Goal: Transaction & Acquisition: Purchase product/service

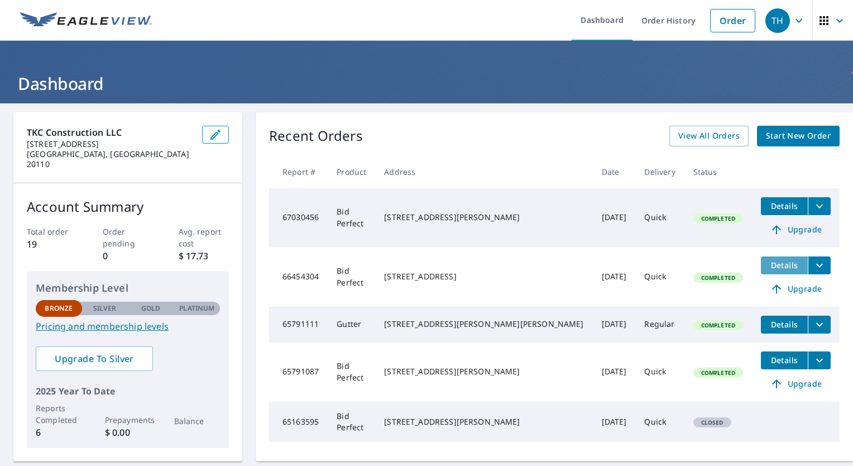
click at [768, 267] on span "Details" at bounding box center [785, 265] width 34 height 11
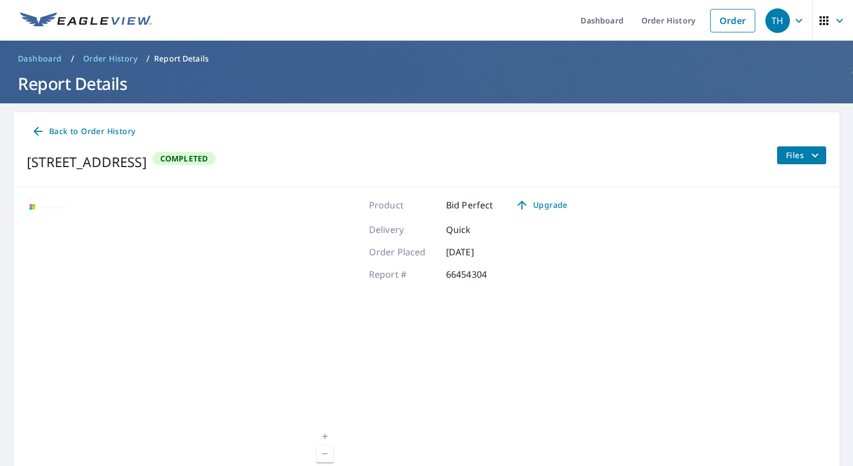
click at [797, 152] on span "Files" at bounding box center [804, 155] width 36 height 13
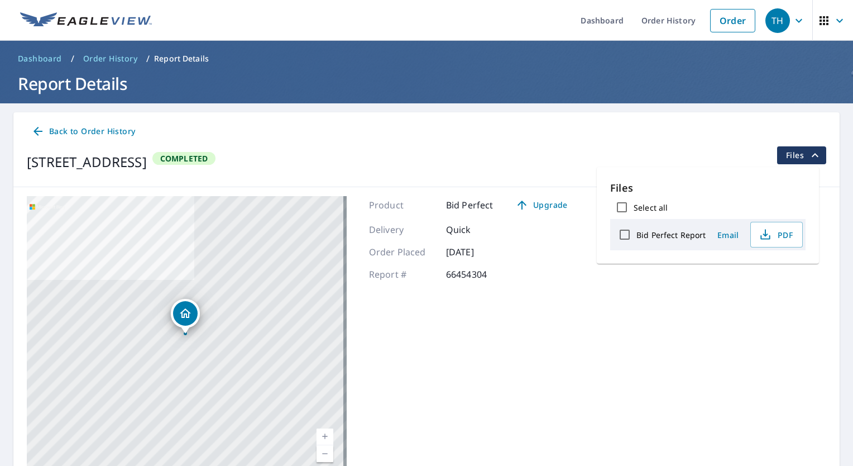
click at [643, 365] on div "[STREET_ADDRESS] A standard road map Aerial A detailed look from above Labels L…" at bounding box center [426, 335] width 826 height 297
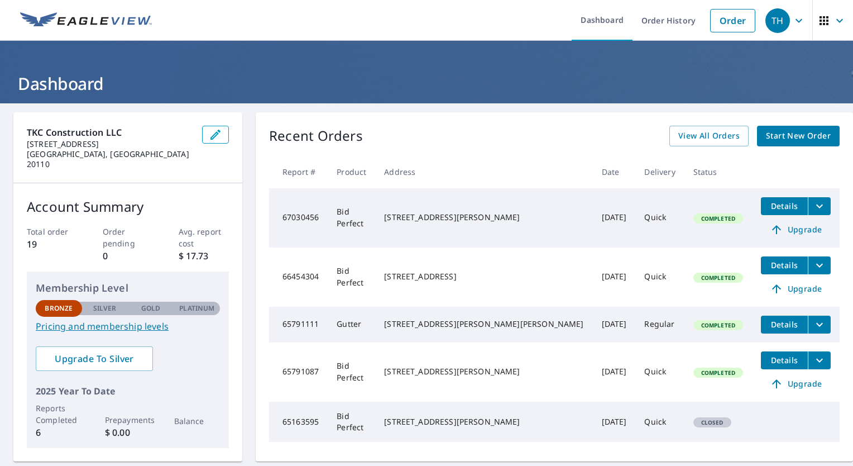
click at [813, 260] on icon "filesDropdownBtn-66454304" at bounding box center [819, 265] width 13 height 13
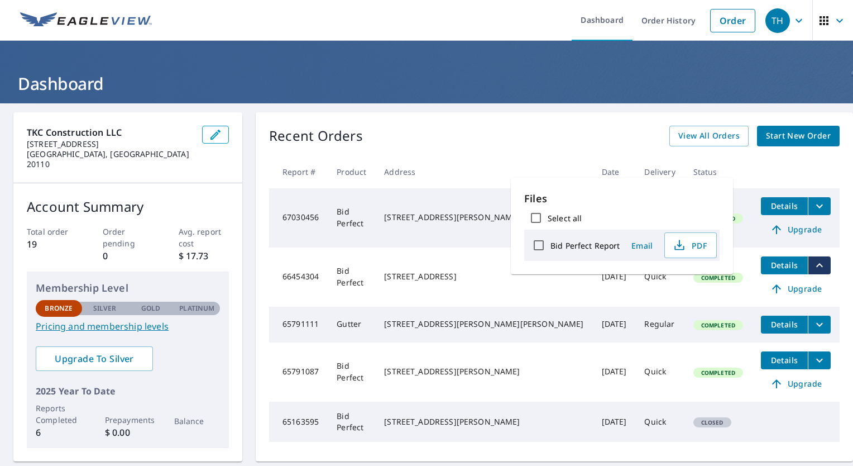
click at [782, 140] on span "Start New Order" at bounding box center [798, 136] width 65 height 14
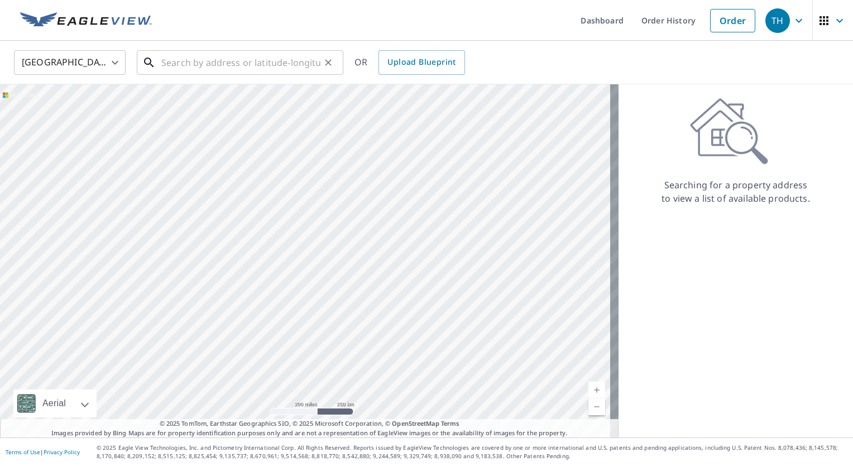
click at [293, 62] on input "text" at bounding box center [240, 62] width 159 height 31
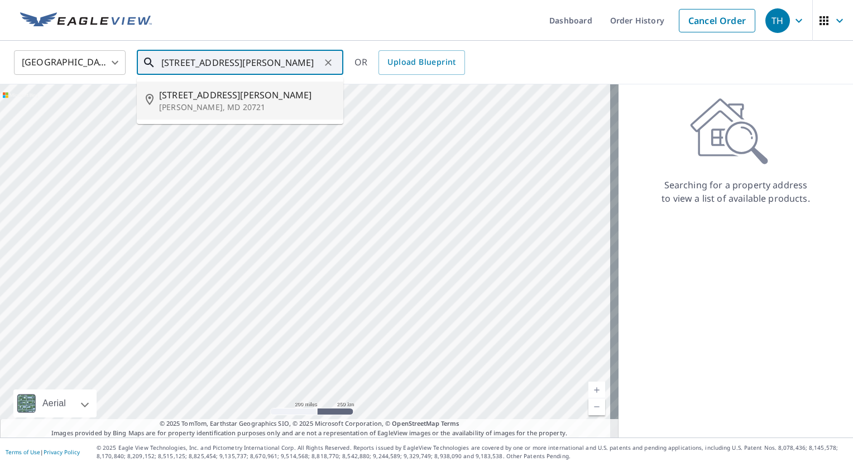
click at [282, 108] on p "[PERSON_NAME], MD 20721" at bounding box center [246, 107] width 175 height 11
type input "[STREET_ADDRESS][PERSON_NAME][PERSON_NAME]"
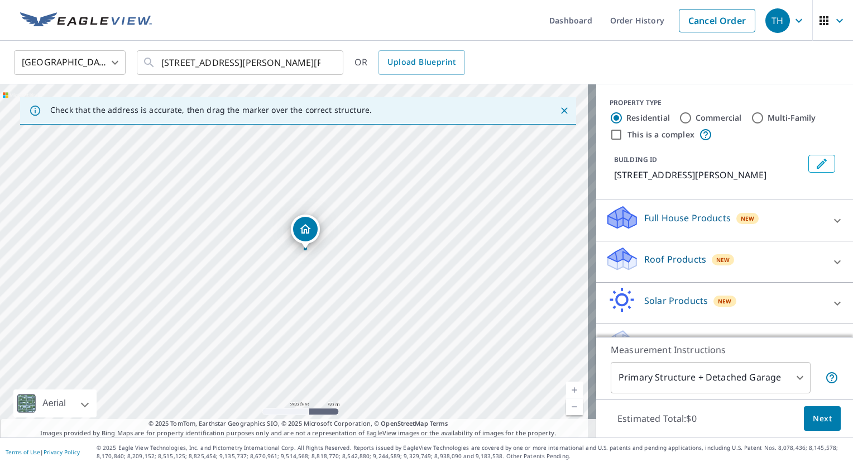
click at [566, 386] on link "Current Level 17, Zoom In" at bounding box center [574, 389] width 17 height 17
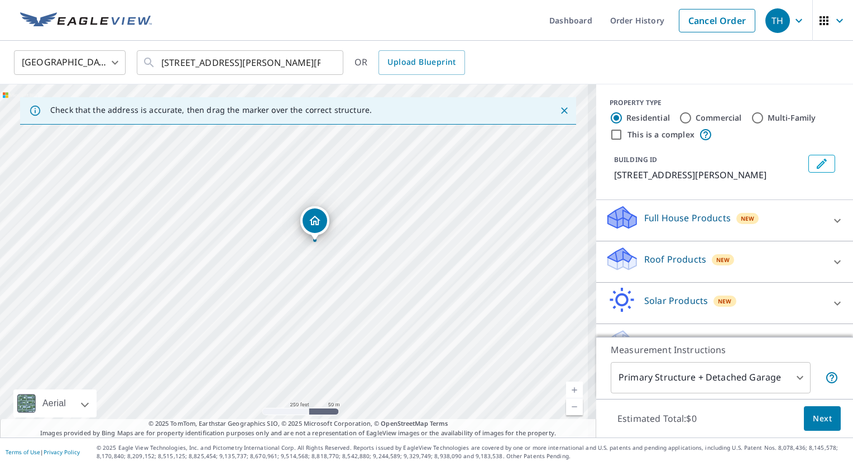
click at [566, 386] on link "Current Level 17.736965594166207, Zoom In" at bounding box center [574, 389] width 17 height 17
click at [566, 386] on link "Current Level 18.302028537449658, Zoom In Disabled" at bounding box center [574, 389] width 17 height 17
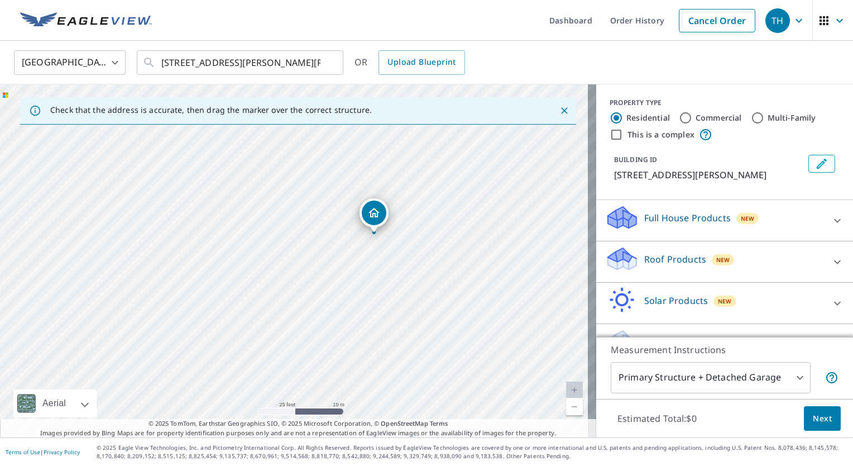
drag, startPoint x: 499, startPoint y: 156, endPoint x: 475, endPoint y: 250, distance: 96.1
click at [475, 250] on div "[STREET_ADDRESS][PERSON_NAME][PERSON_NAME]" at bounding box center [298, 260] width 596 height 353
click at [566, 393] on link "Current Level 20, Zoom In Disabled" at bounding box center [574, 389] width 17 height 17
click at [568, 411] on link "Current Level 20, Zoom Out" at bounding box center [574, 406] width 17 height 17
click at [567, 390] on link "Current Level 19, Zoom In" at bounding box center [574, 389] width 17 height 17
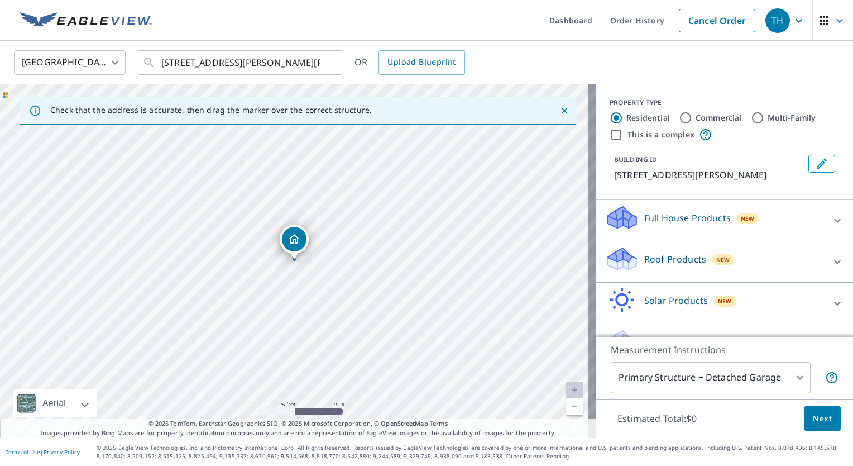
click at [568, 393] on link "Current Level 20, Zoom In Disabled" at bounding box center [574, 389] width 17 height 17
click at [567, 394] on link "Current Level 20, Zoom In Disabled" at bounding box center [574, 389] width 17 height 17
click at [568, 391] on link "Current Level 20, Zoom In Disabled" at bounding box center [574, 389] width 17 height 17
click at [403, 239] on div "[STREET_ADDRESS][PERSON_NAME][PERSON_NAME]" at bounding box center [298, 260] width 596 height 353
click at [559, 109] on icon "Close" at bounding box center [564, 110] width 11 height 11
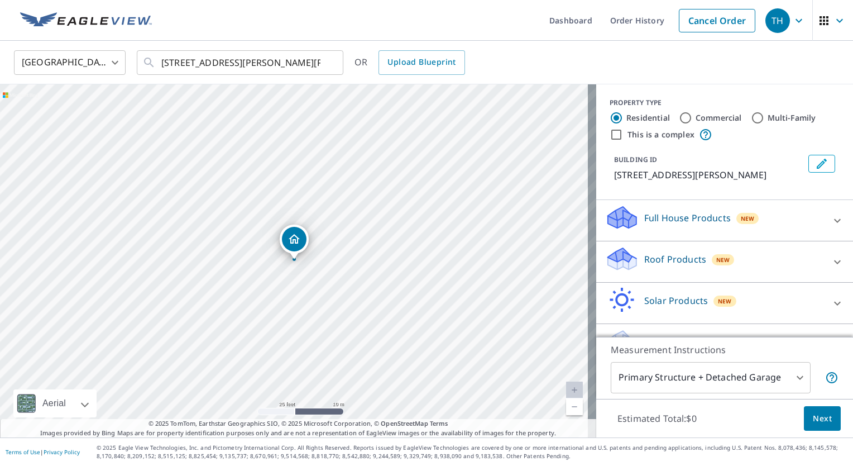
scroll to position [27, 0]
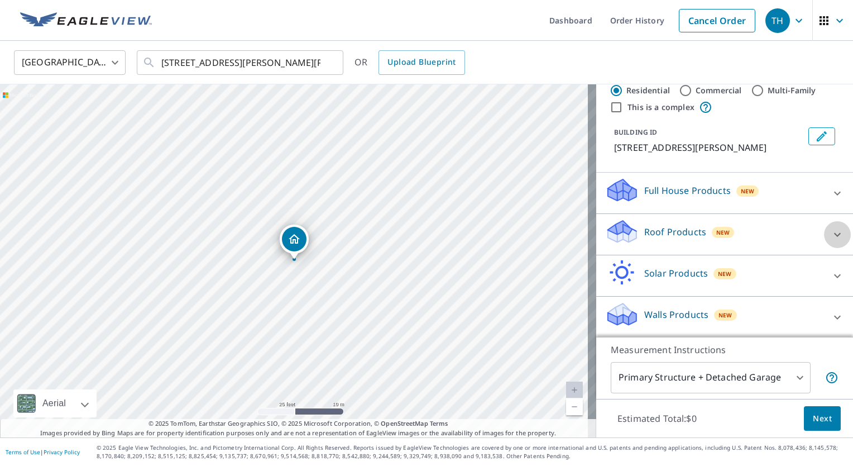
click at [831, 229] on icon at bounding box center [837, 234] width 13 height 13
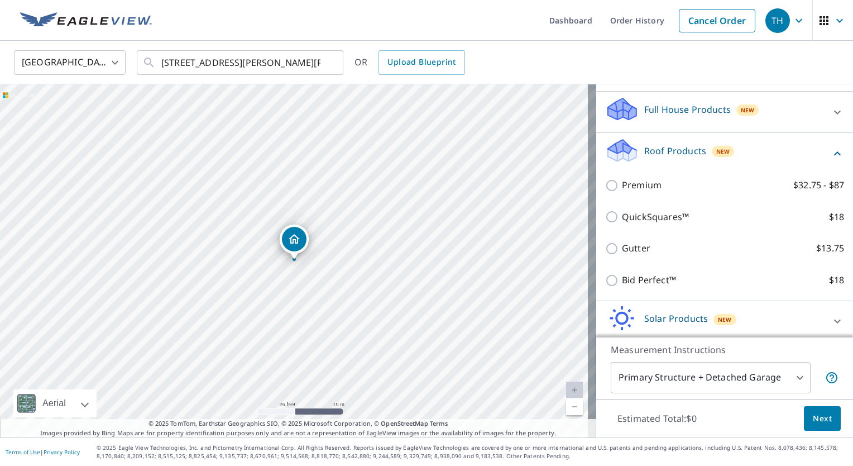
scroll to position [111, 0]
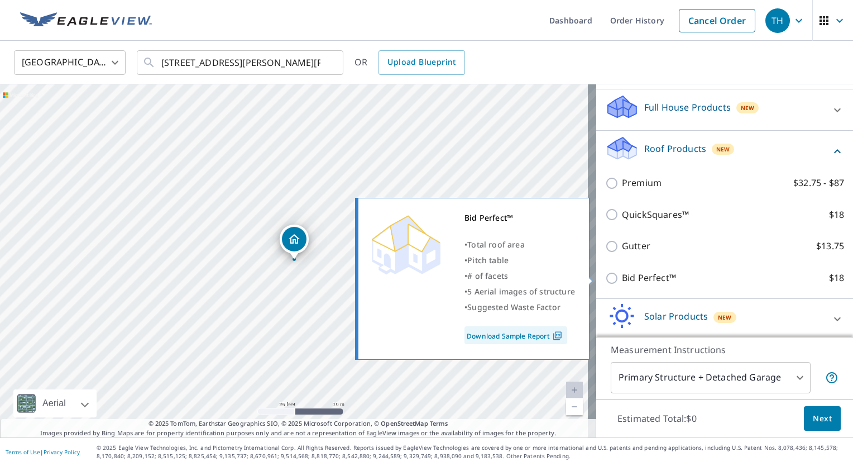
click at [608, 280] on input "Bid Perfect™ $18" at bounding box center [613, 277] width 17 height 13
checkbox input "true"
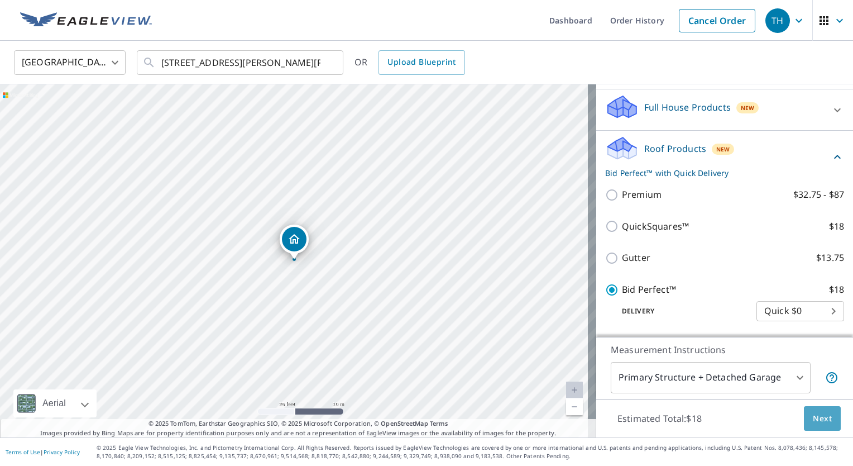
click at [820, 419] on span "Next" at bounding box center [822, 419] width 19 height 14
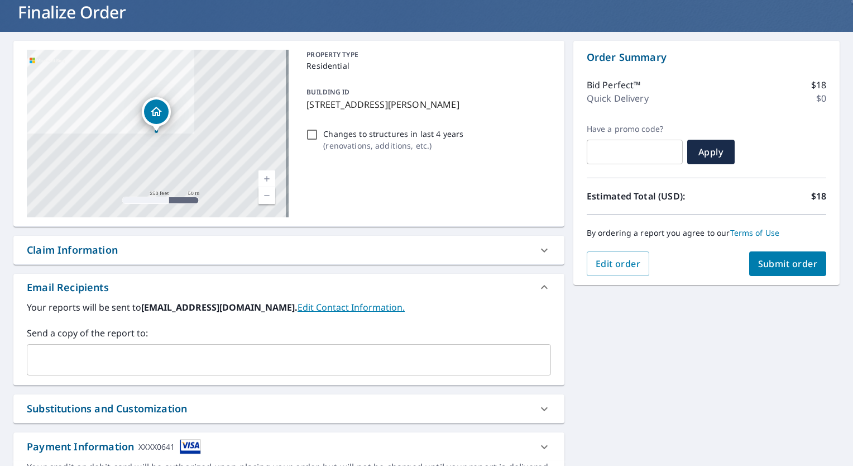
scroll to position [116, 0]
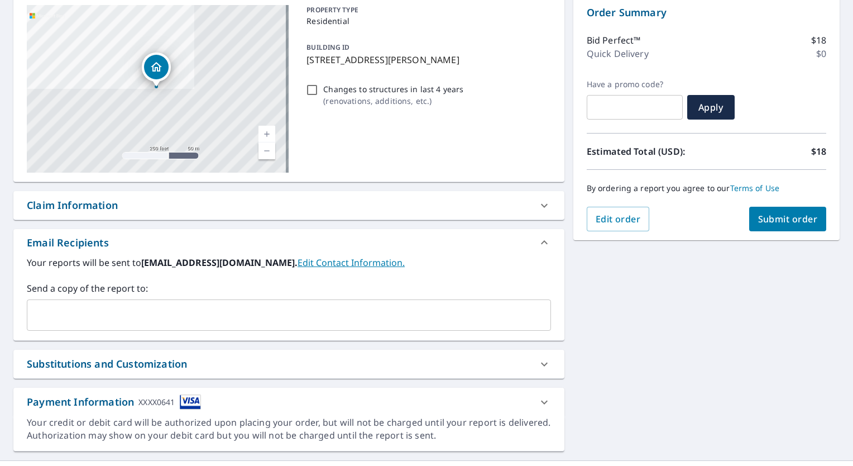
click at [427, 320] on input "text" at bounding box center [280, 314] width 497 height 21
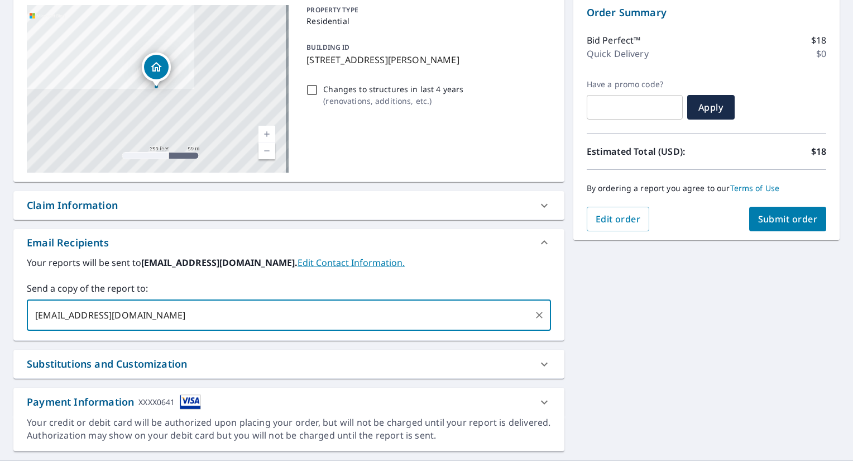
type input "[EMAIL_ADDRESS][DOMAIN_NAME]"
click at [603, 333] on div "[STREET_ADDRESS][PERSON_NAME] A standard road map Aerial A detailed look from a…" at bounding box center [426, 223] width 853 height 473
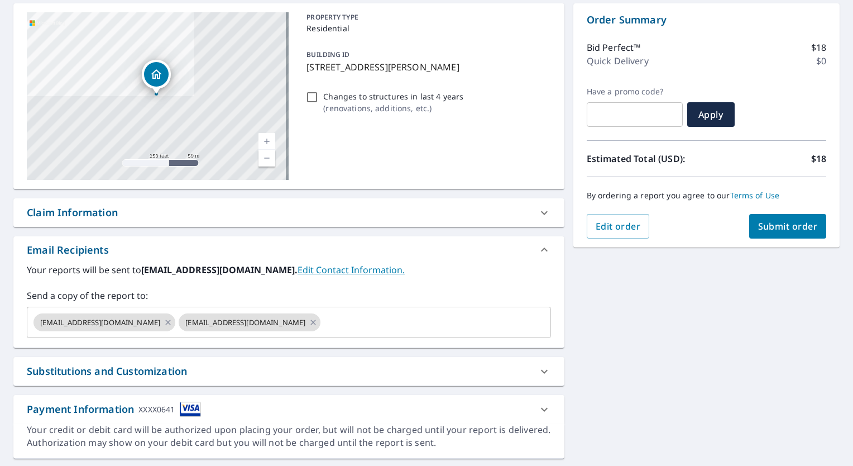
scroll to position [112, 0]
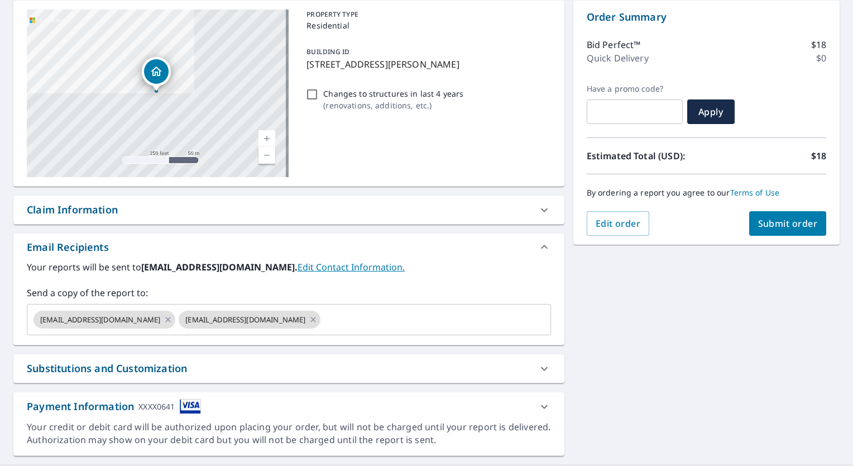
click at [791, 226] on span "Submit order" at bounding box center [788, 223] width 60 height 12
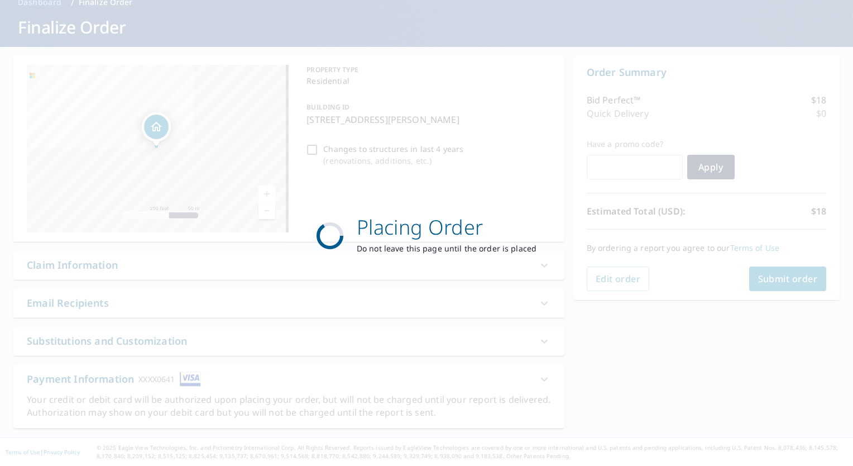
scroll to position [55, 0]
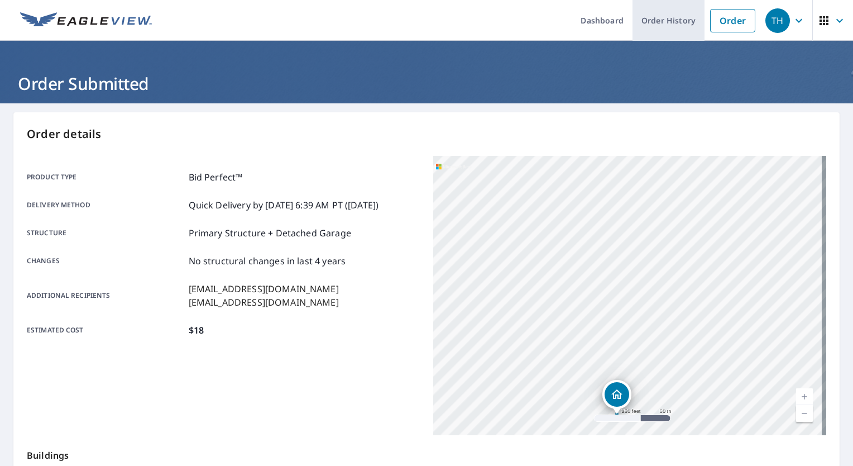
click at [662, 22] on link "Order History" at bounding box center [669, 20] width 72 height 41
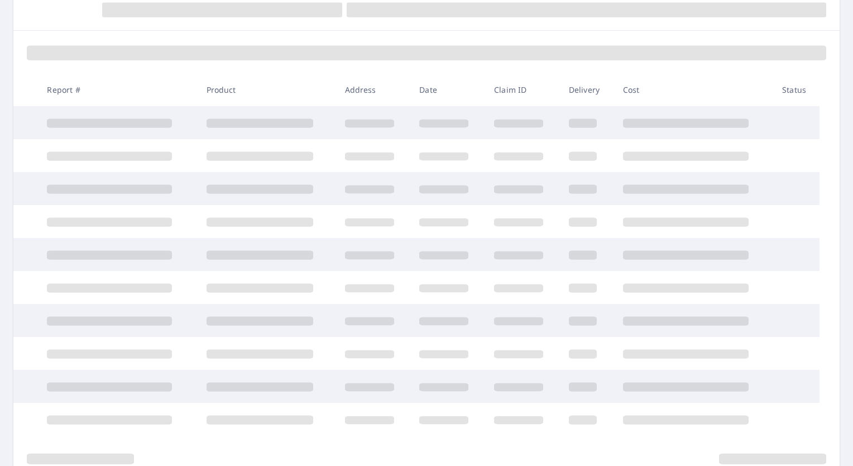
scroll to position [131, 0]
